Goal: Information Seeking & Learning: Find specific fact

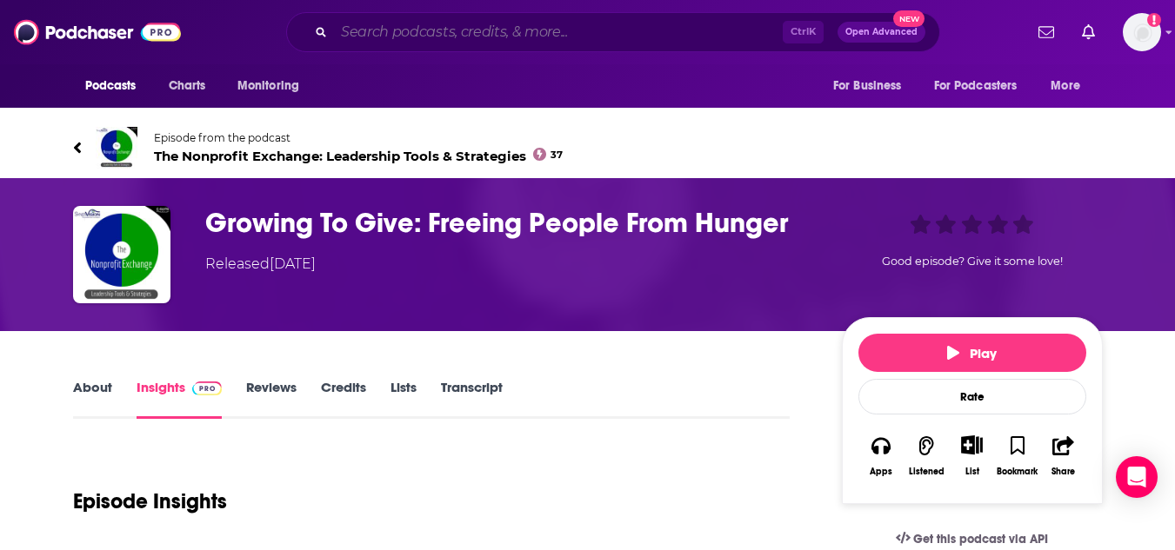
click at [384, 30] on input "Search podcasts, credits, & more..." at bounding box center [558, 32] width 449 height 28
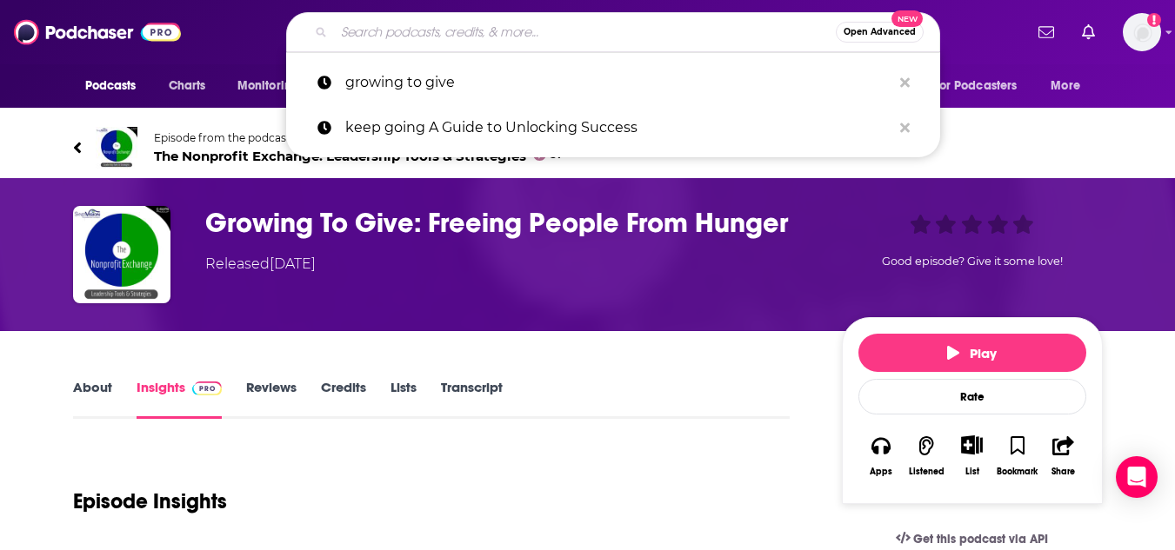
paste input "Real Talk"
type input "Real Talk"
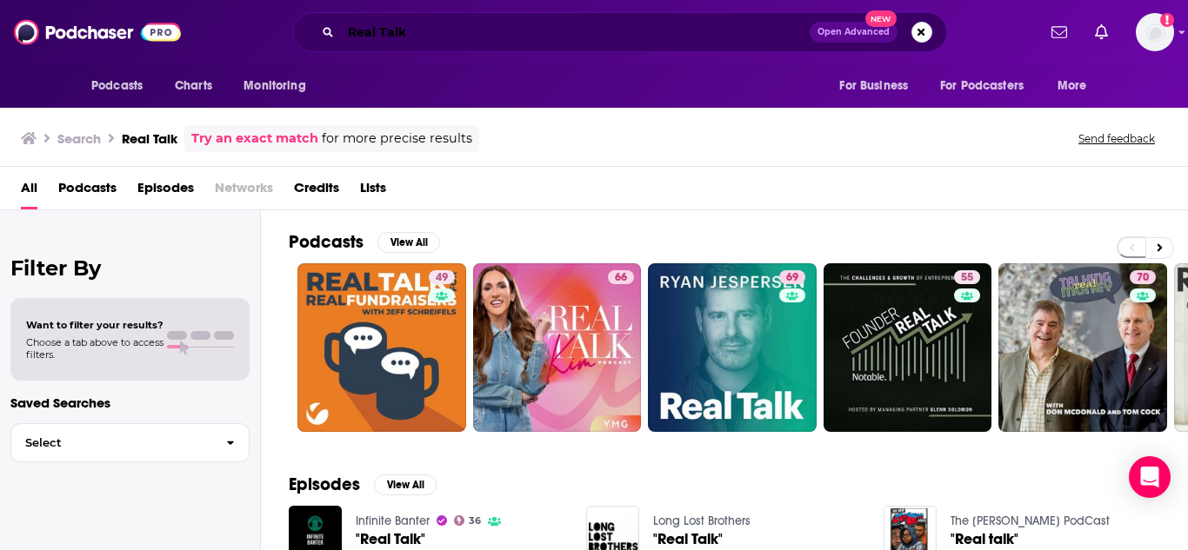
click at [454, 31] on input "Real Talk" at bounding box center [575, 32] width 469 height 28
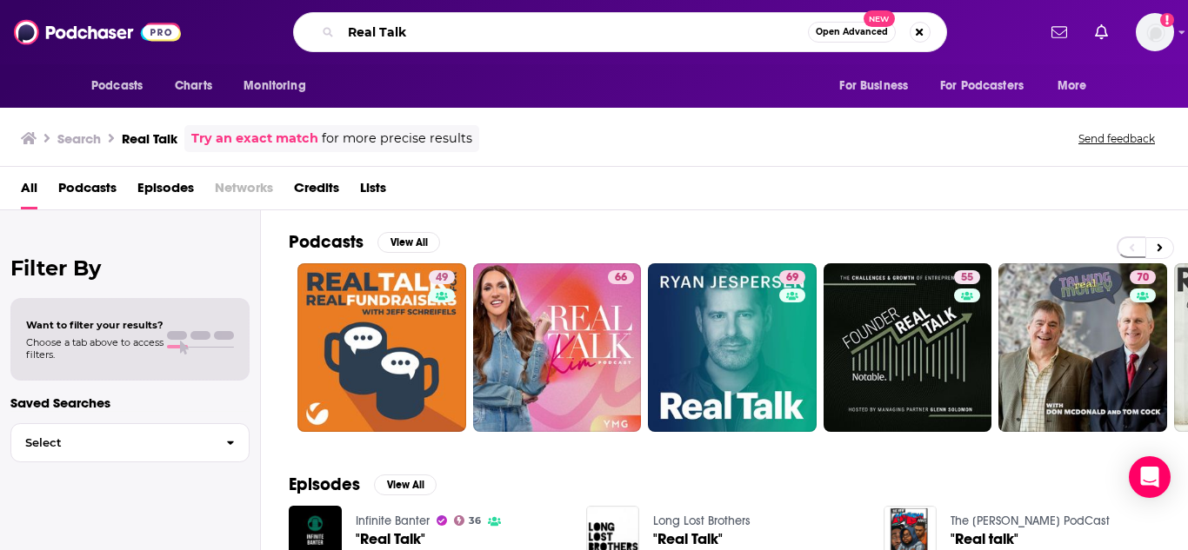
paste input "[PERSON_NAME]"
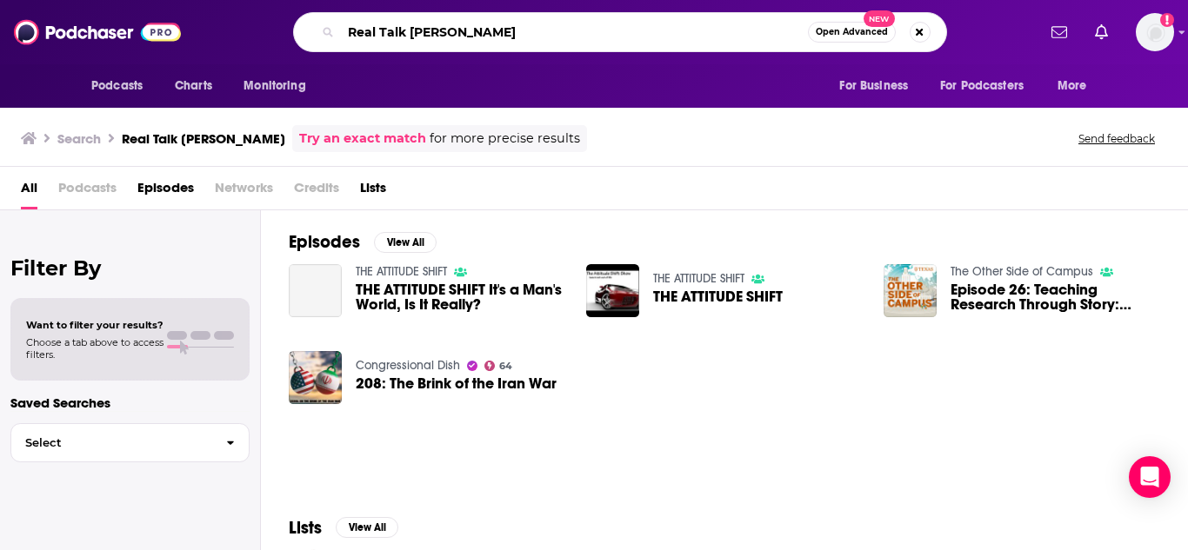
drag, startPoint x: 408, startPoint y: 30, endPoint x: 306, endPoint y: 26, distance: 101.8
click at [306, 26] on div "Real Talk [PERSON_NAME] Open Advanced New" at bounding box center [620, 32] width 654 height 40
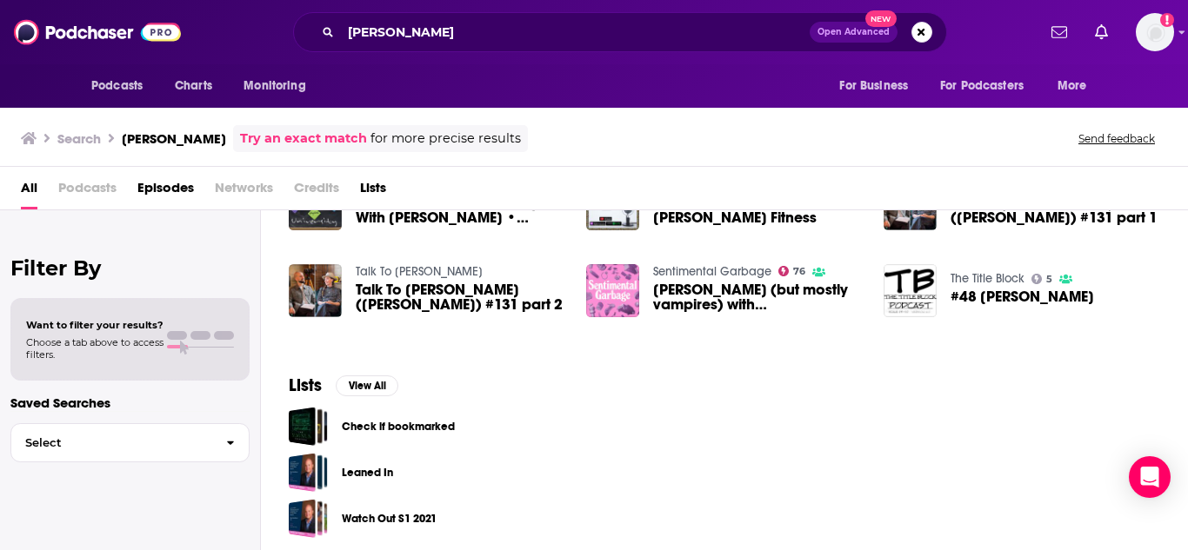
scroll to position [183, 0]
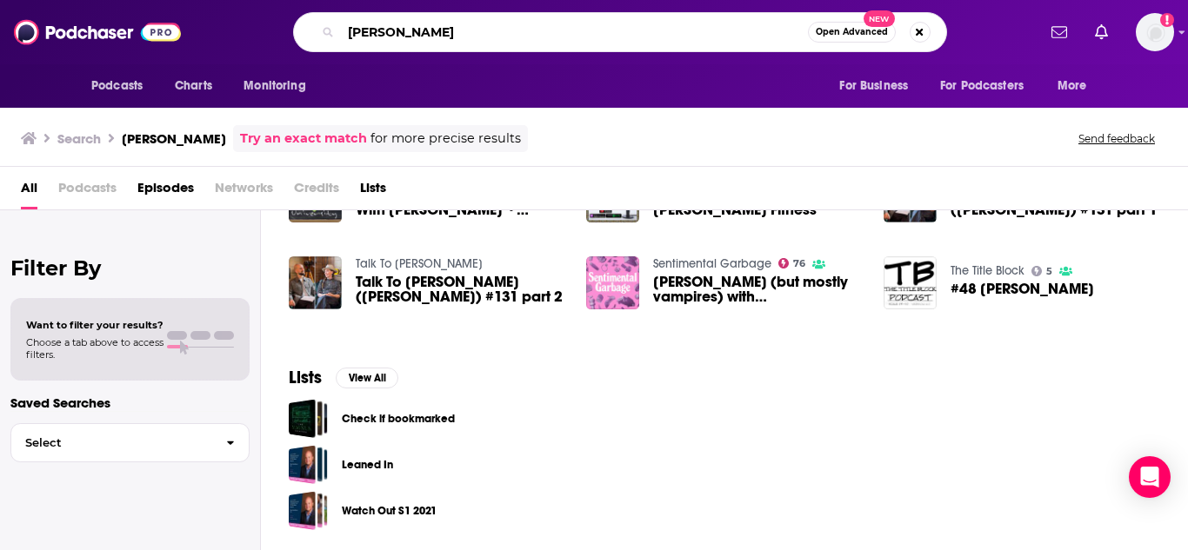
click at [272, 39] on div "[PERSON_NAME] Open Advanced New" at bounding box center [619, 32] width 832 height 40
paste input "[MEDICAL_DATA] Bites"
type input "[MEDICAL_DATA] Bites"
